Goal: Task Accomplishment & Management: Use online tool/utility

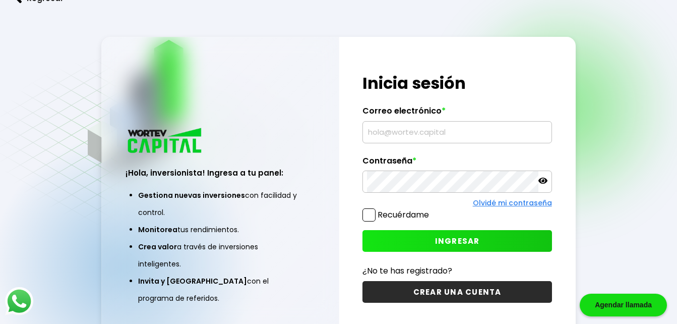
type input "[EMAIL_ADDRESS][DOMAIN_NAME]"
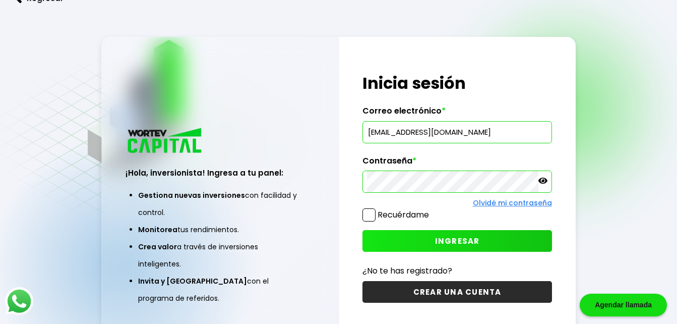
click at [463, 234] on button "INGRESAR" at bounding box center [457, 241] width 189 height 22
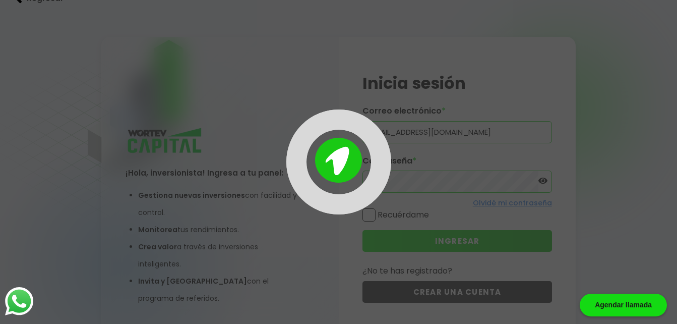
click at [463, 0] on div "Regresar ¡Hola, inversionista! Ingresa a tu panel: Gestiona nuevas inversiones …" at bounding box center [338, 0] width 677 height 0
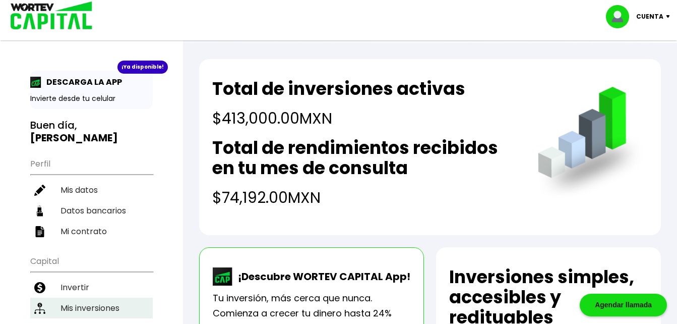
click at [82, 298] on li "Mis inversiones" at bounding box center [91, 308] width 123 height 21
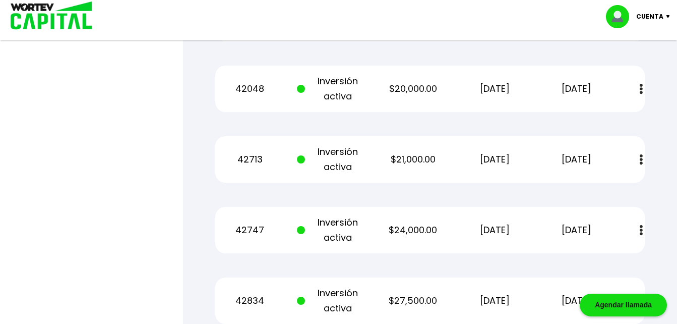
scroll to position [908, 0]
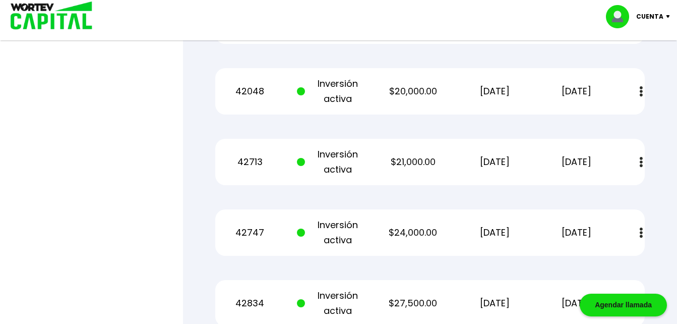
click at [420, 161] on p "$21,000.00" at bounding box center [413, 161] width 69 height 15
click at [466, 166] on p "[DATE]" at bounding box center [494, 161] width 69 height 15
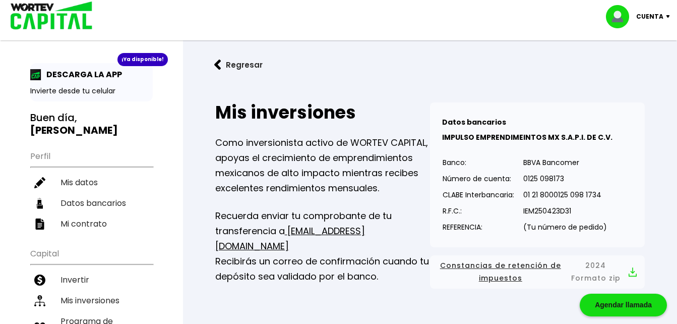
scroll to position [0, 0]
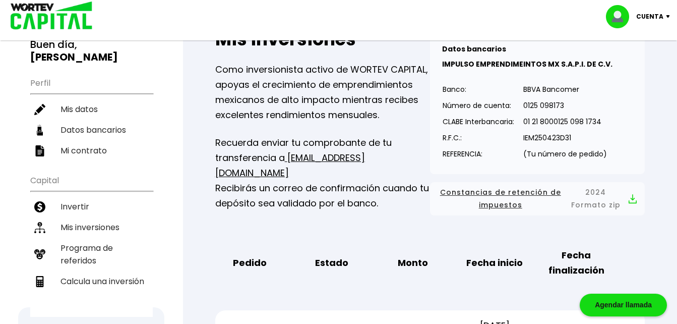
scroll to position [101, 0]
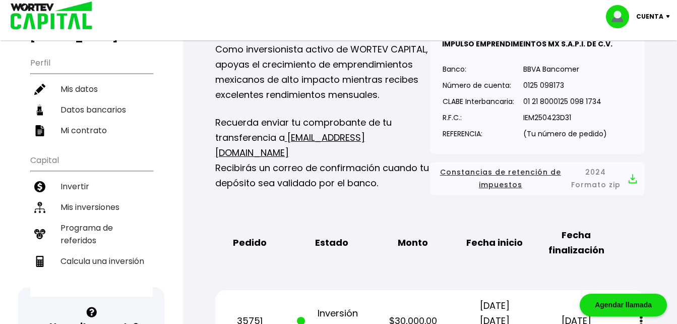
click at [99, 256] on li "Calcula una inversión" at bounding box center [91, 261] width 123 height 21
select select "1"
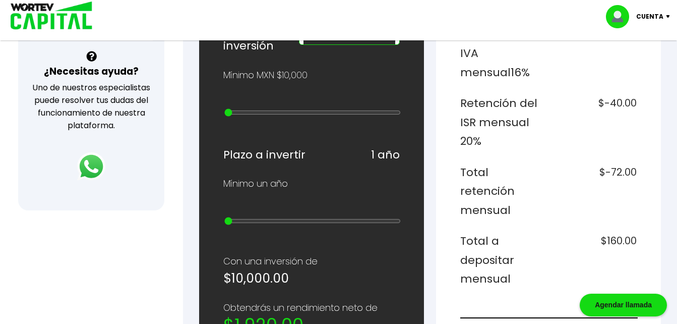
scroll to position [343, 0]
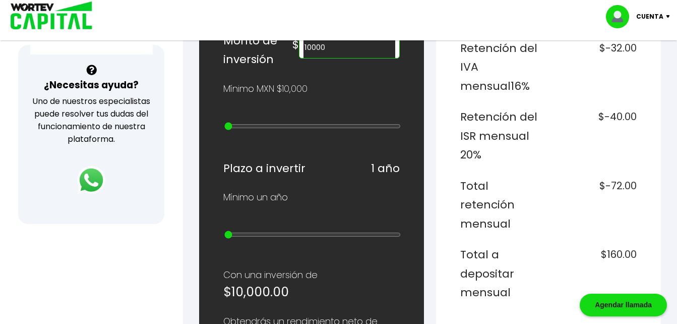
click at [220, 258] on div "¿Cuánto quieres invertir? WORTEV CAPITAL crece tu dinero apoyando empresas mexi…" at bounding box center [311, 259] width 225 height 936
type input "400000"
type input "12"
click at [311, 127] on input "range" at bounding box center [312, 126] width 176 height 8
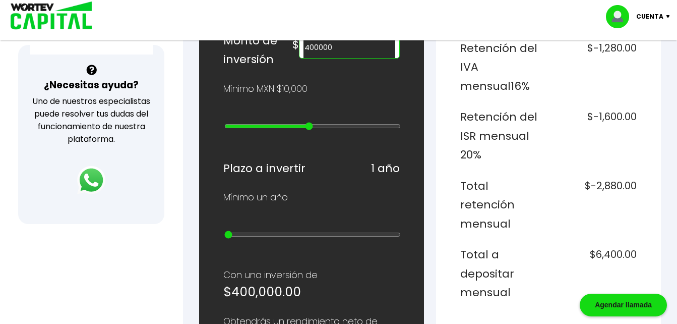
type input "500000"
click at [318, 122] on input "range" at bounding box center [312, 126] width 176 height 8
type input "12"
type input "400000"
type input "11"
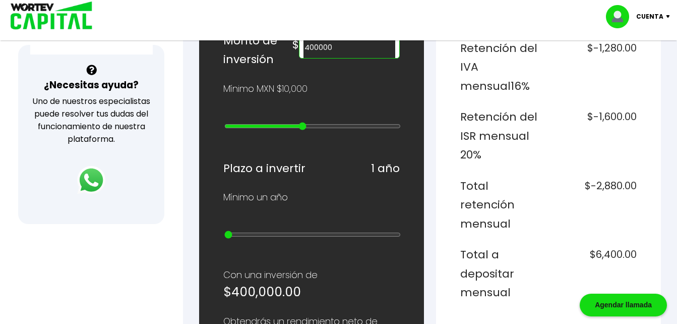
type input "300000"
type input "10"
type input "200000"
type input "9"
type input "100000"
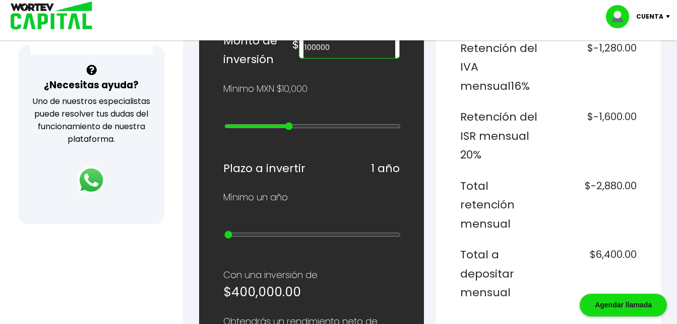
type input "8"
type input "90000"
type input "7"
type input "80000"
type input "6"
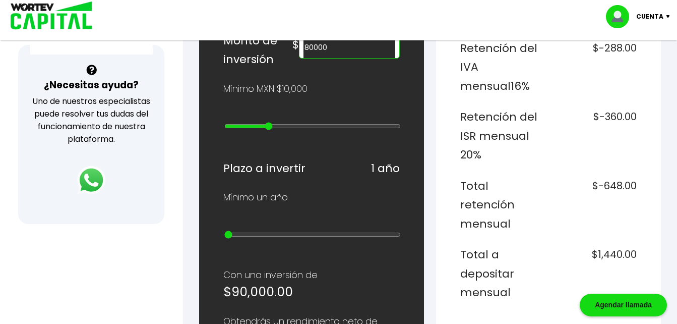
type input "70000"
type input "7"
type input "80000"
type input "8"
type input "90000"
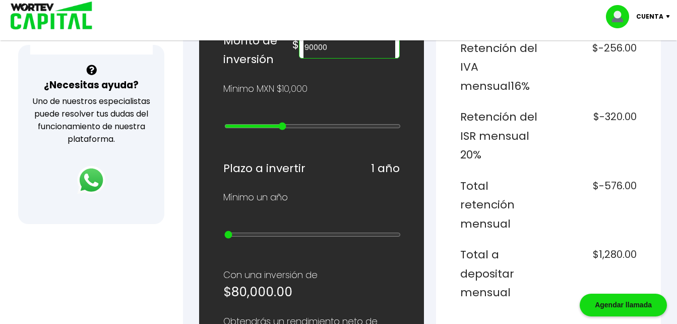
type input "9"
type input "100000"
type input "10"
type input "200000"
type input "11"
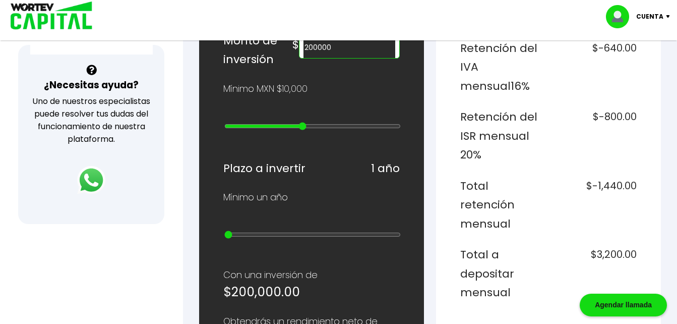
type input "300000"
type input "12"
type input "400000"
type input "13"
type input "500000"
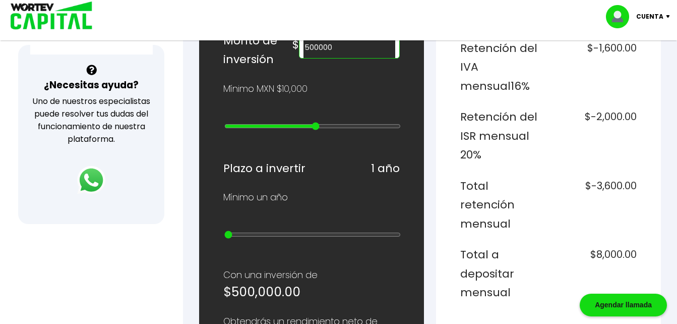
type input "14"
type input "600000"
type input "13"
type input "500000"
click at [331, 191] on div "Mínimo un año" at bounding box center [311, 197] width 176 height 15
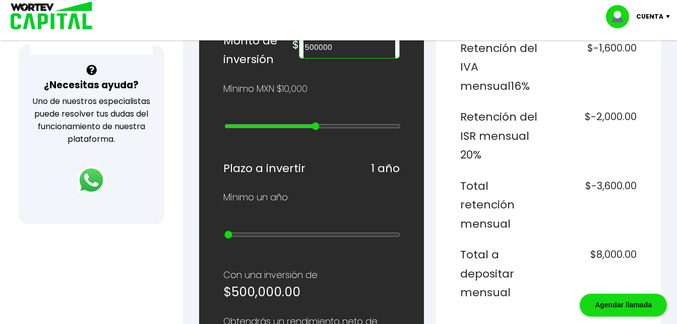
click at [352, 261] on div "¿Cuánto quieres invertir? WORTEV CAPITAL crece tu dinero apoyando empresas mexi…" at bounding box center [311, 259] width 176 height 904
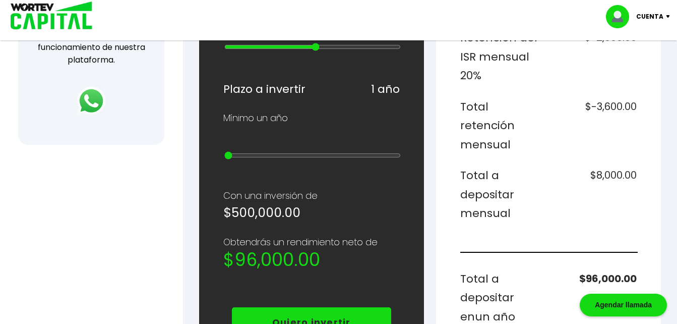
scroll to position [424, 0]
